Goal: Task Accomplishment & Management: Manage account settings

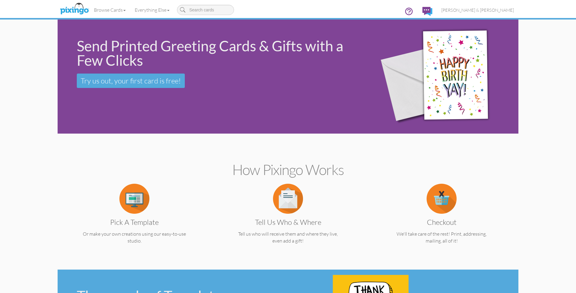
click at [509, 9] on span "[PERSON_NAME] & [PERSON_NAME]" at bounding box center [477, 9] width 73 height 5
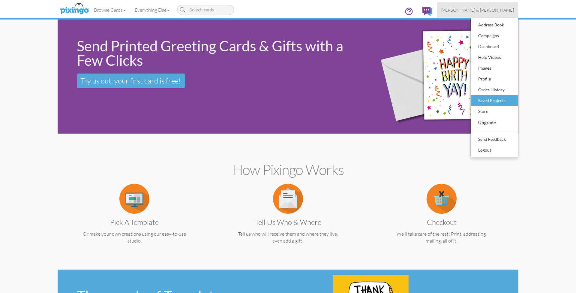
click at [489, 102] on div "Saved Projects" at bounding box center [494, 100] width 35 height 9
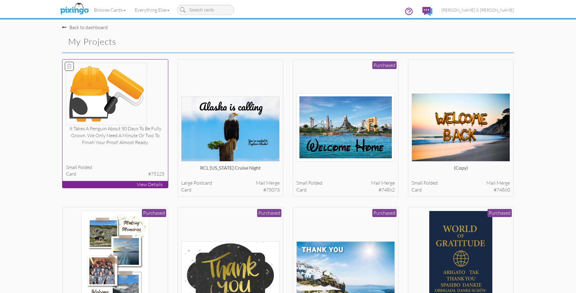
click at [157, 110] on div at bounding box center [115, 94] width 99 height 62
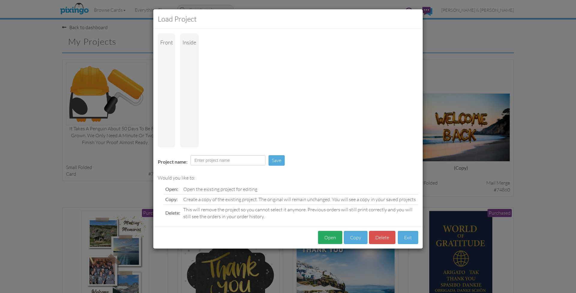
click at [333, 238] on button "Open" at bounding box center [330, 237] width 24 height 13
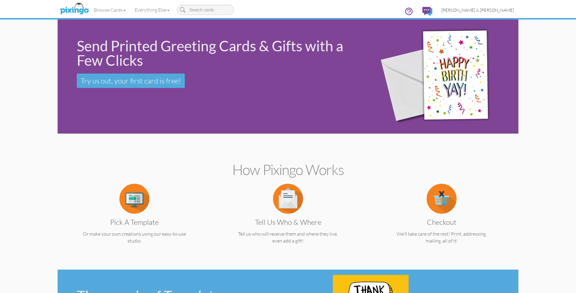
click at [495, 12] on span "[PERSON_NAME] & [PERSON_NAME]" at bounding box center [477, 9] width 73 height 5
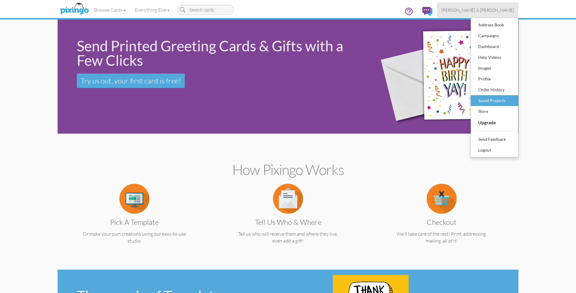
click at [493, 101] on div "Saved Projects" at bounding box center [494, 100] width 35 height 9
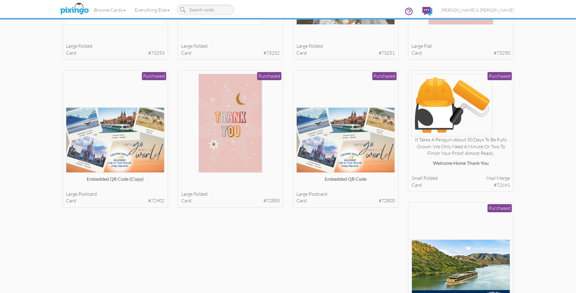
scroll to position [727, 0]
click at [501, 111] on div at bounding box center [460, 105] width 99 height 62
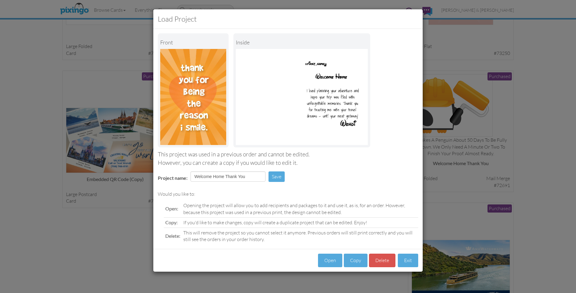
click at [507, 14] on div "Load Project Front inside This project was used in a previous order and cannot …" at bounding box center [288, 146] width 576 height 293
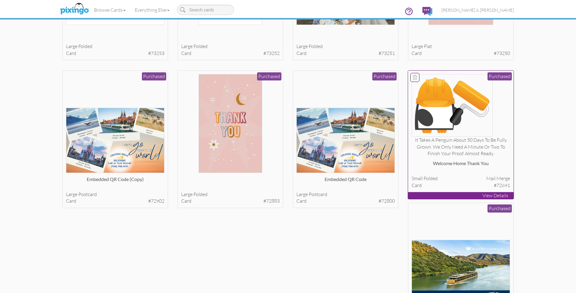
click at [504, 109] on div at bounding box center [460, 105] width 99 height 62
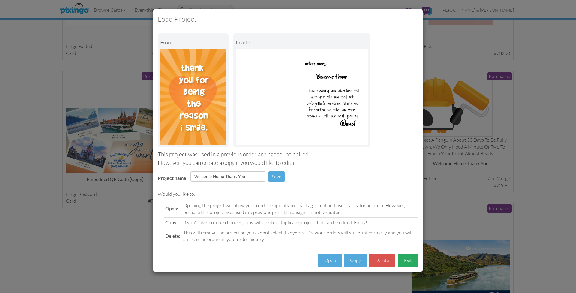
click at [405, 257] on button "Exit" at bounding box center [408, 259] width 20 height 13
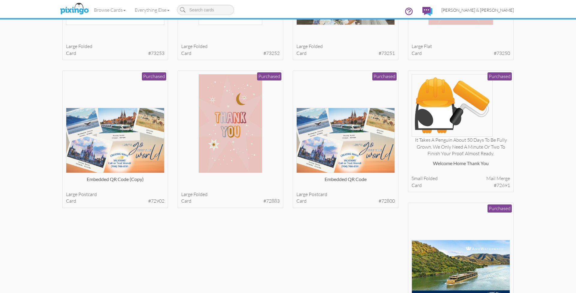
click at [496, 9] on span "[PERSON_NAME] & [PERSON_NAME]" at bounding box center [477, 9] width 73 height 5
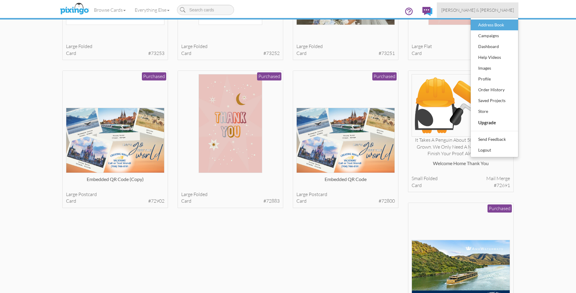
click at [491, 27] on div "Address Book" at bounding box center [494, 24] width 35 height 9
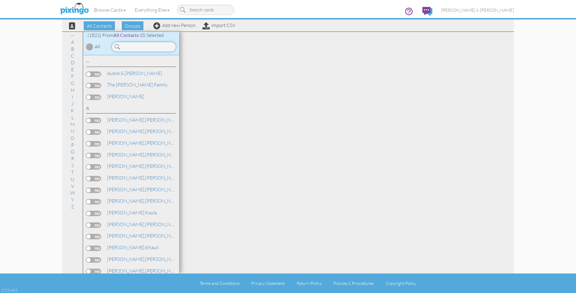
click at [128, 49] on input at bounding box center [144, 47] width 64 height 10
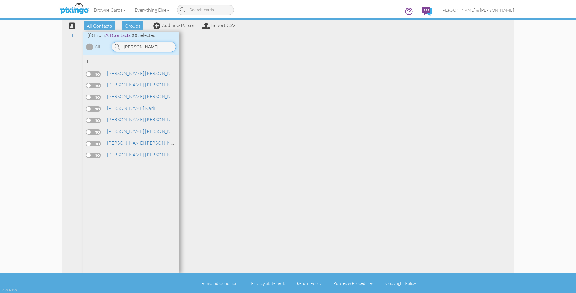
type input "[PERSON_NAME]"
click at [116, 130] on span "[PERSON_NAME]," at bounding box center [126, 131] width 38 height 6
